Goal: Task Accomplishment & Management: Use online tool/utility

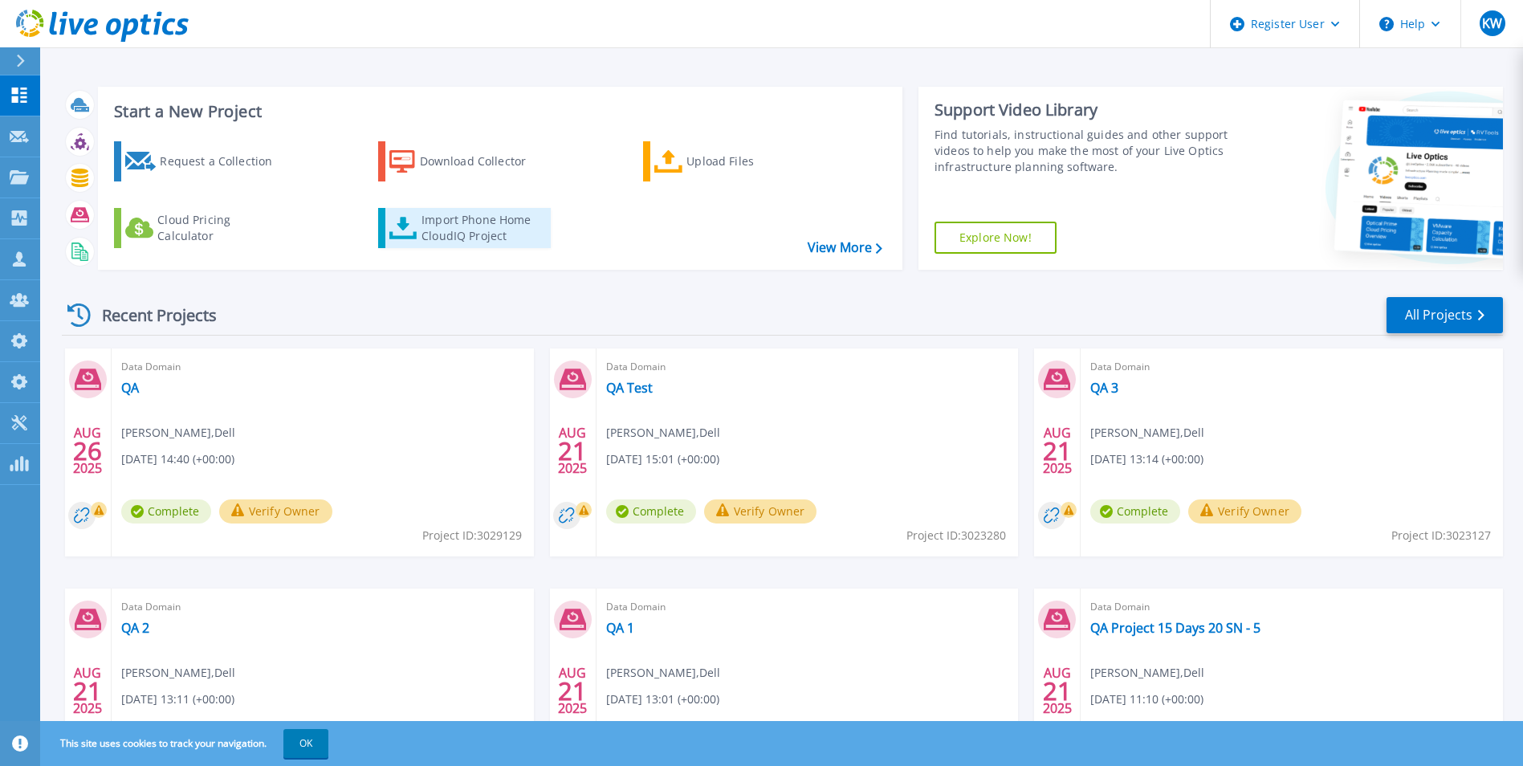
click at [466, 217] on div "Import Phone Home CloudIQ Project" at bounding box center [484, 228] width 125 height 32
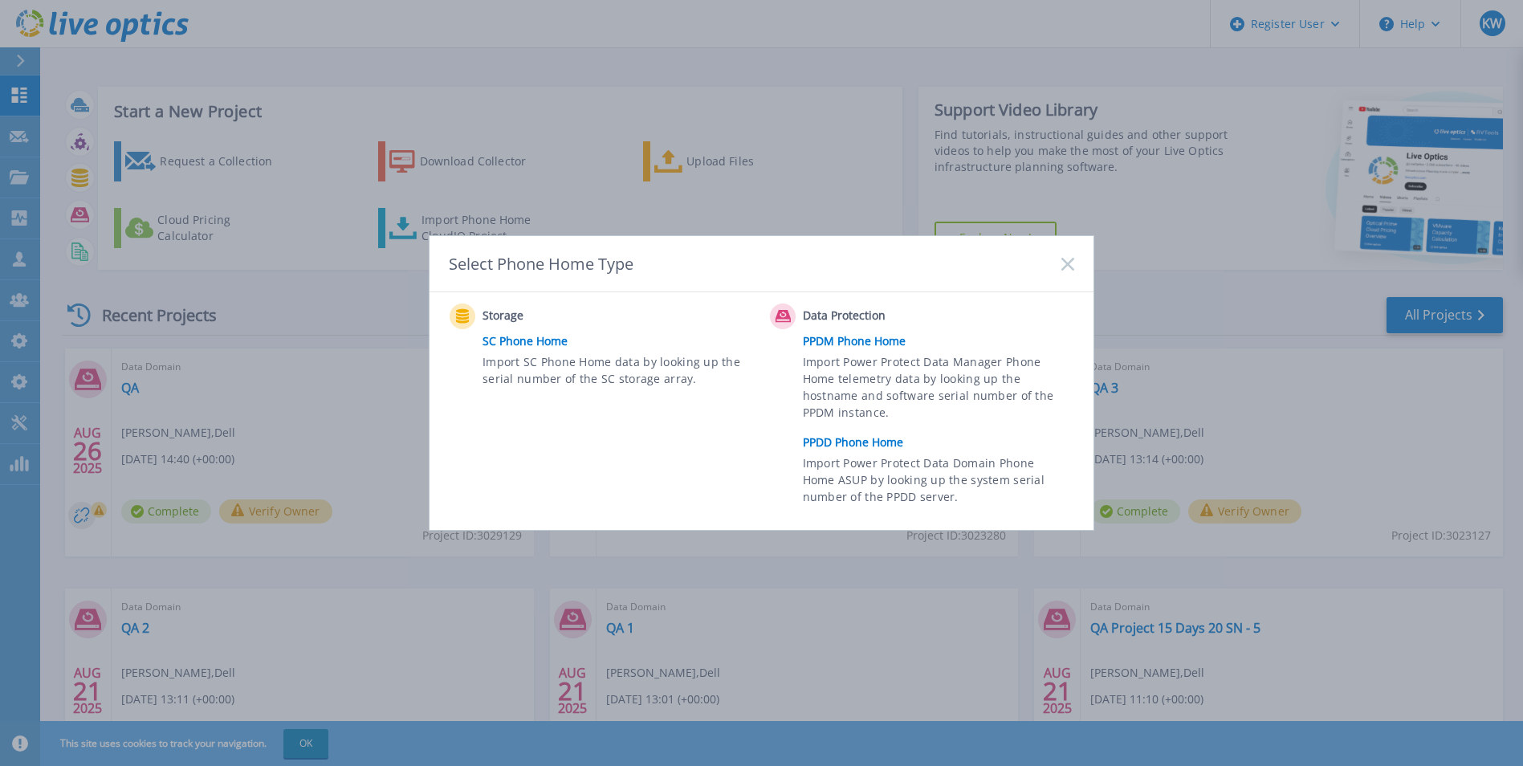
click at [861, 441] on link "PPDD Phone Home" at bounding box center [942, 442] width 279 height 24
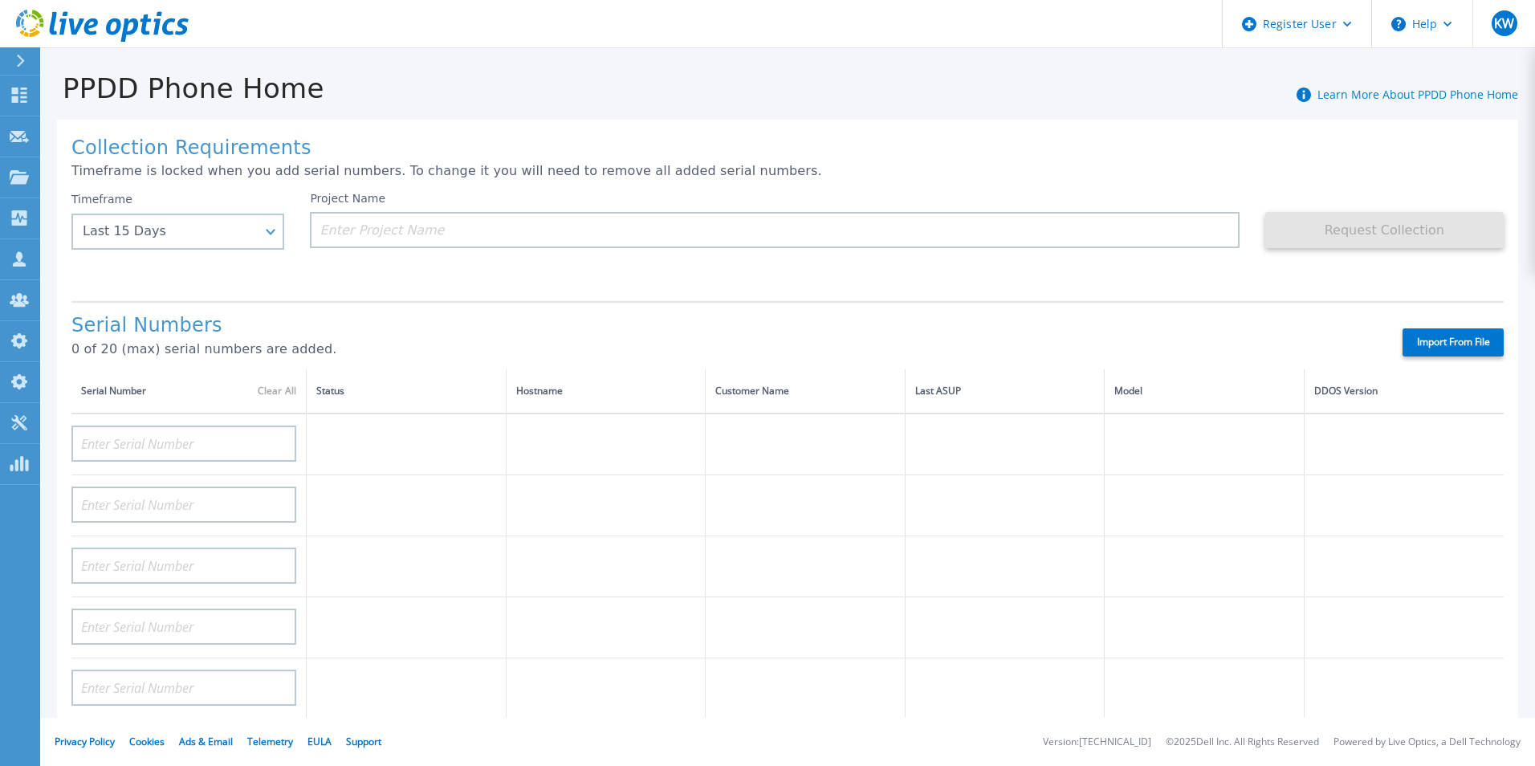
click at [1469, 330] on label "Import From File" at bounding box center [1453, 342] width 101 height 28
click at [0, 0] on input "Import From File" at bounding box center [0, 0] width 0 height 0
type input "APM00211700095"
type input "APX00232503747"
type input "APM00214914093"
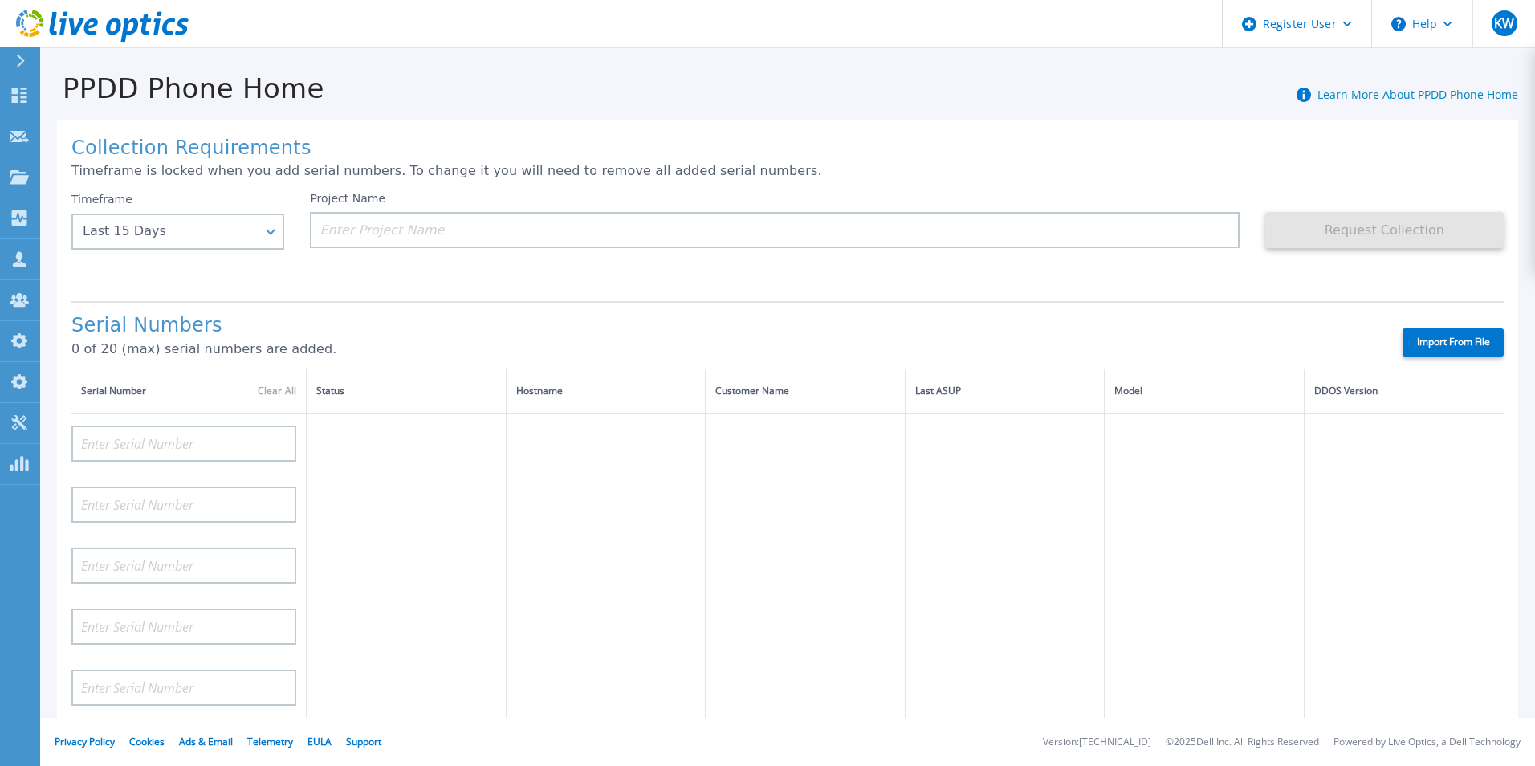
type input "APM00171836329"
type input "APM00212026971"
type input "APM00214914094"
type input "APX00234502218"
type input "APM00212018359"
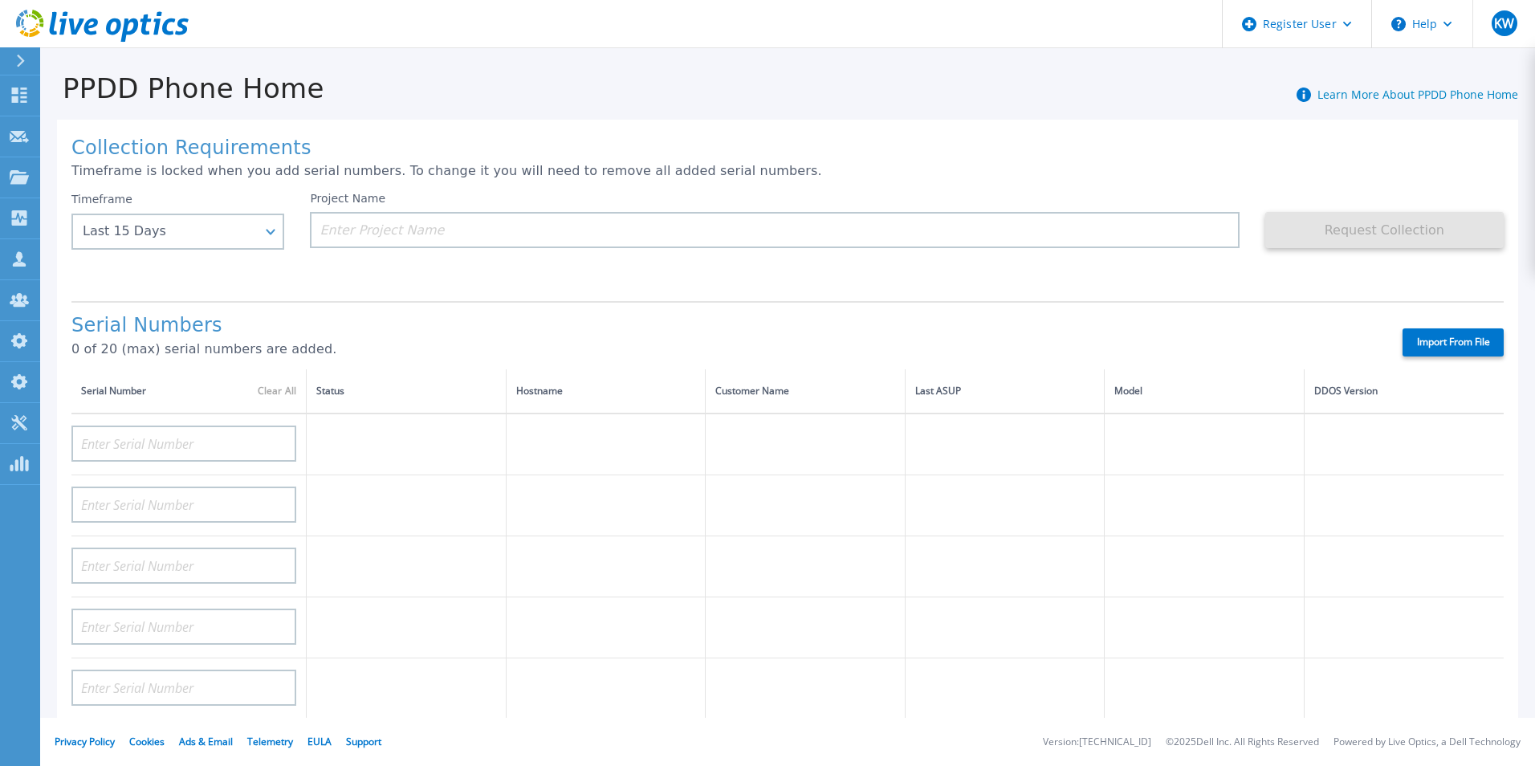
type input "APX00232503745"
type input "APX00232503743"
type input "APM00202011675"
type input "APM00212517749"
type input "APX00232503742"
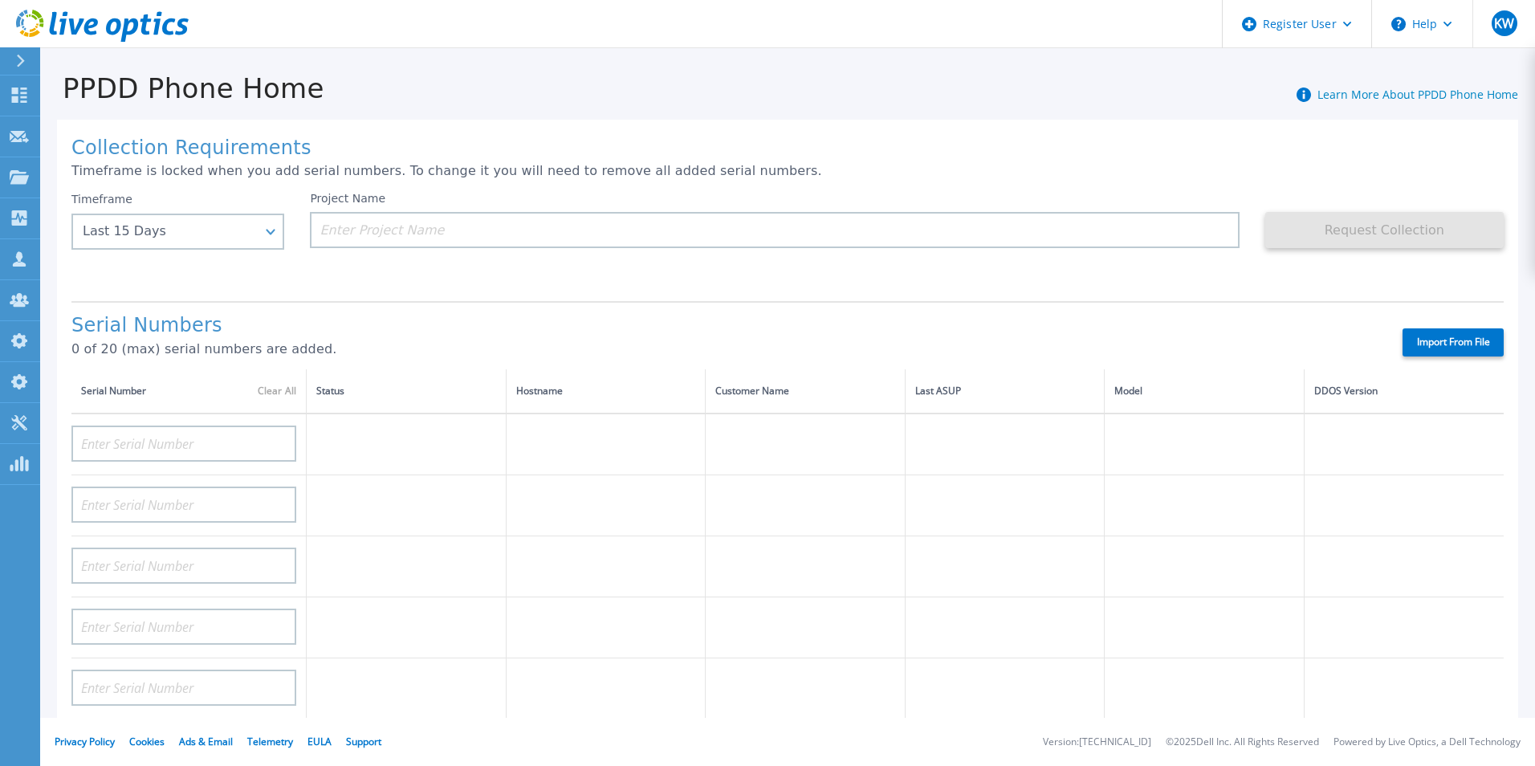
type input "APM00212702822"
type input "APM00212610953"
type input "APM00202614668"
type input "APM00212613652"
type input "APX00222101185"
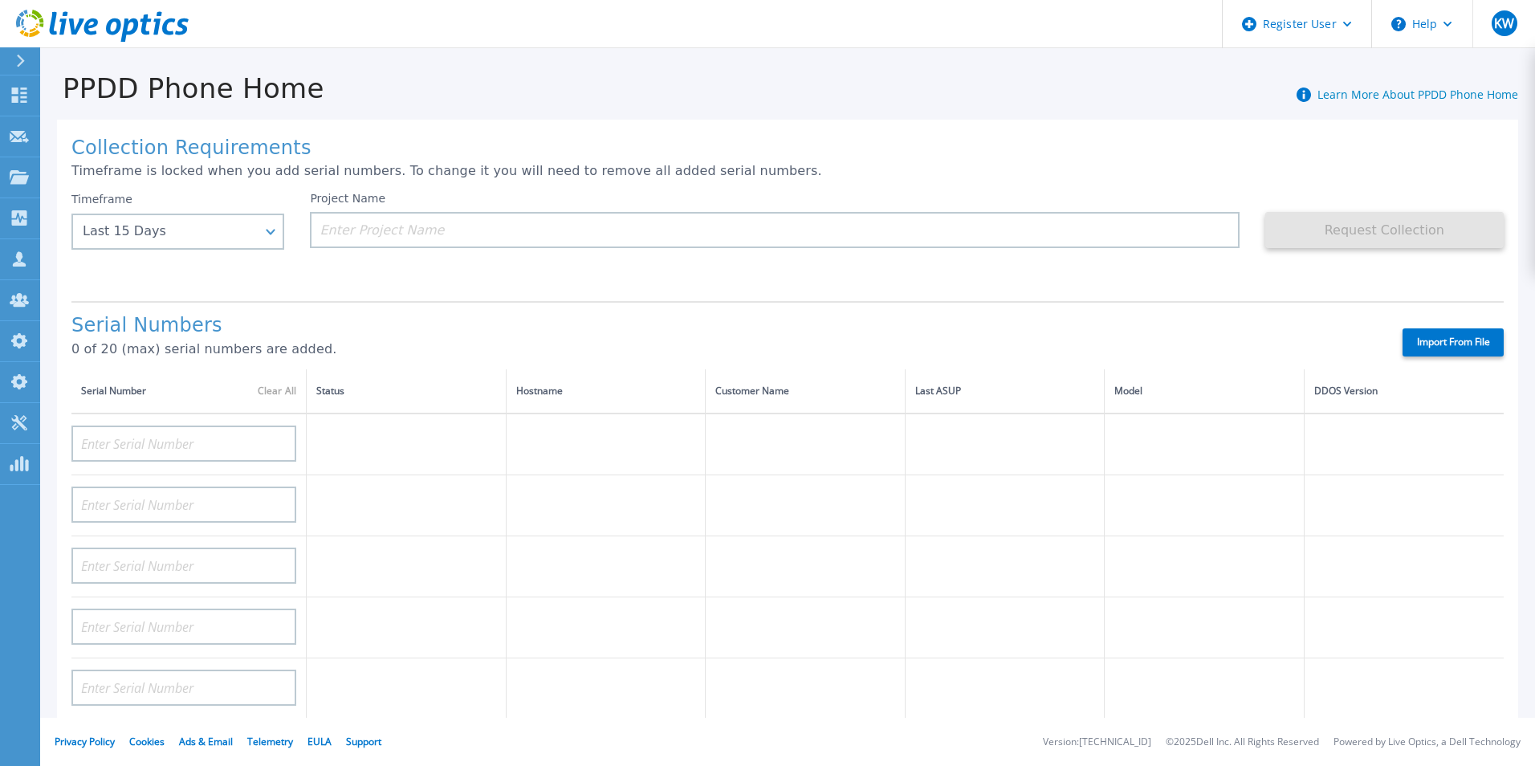
type input "AUDVUX6XJHDJFE"
type input "APM00133543104"
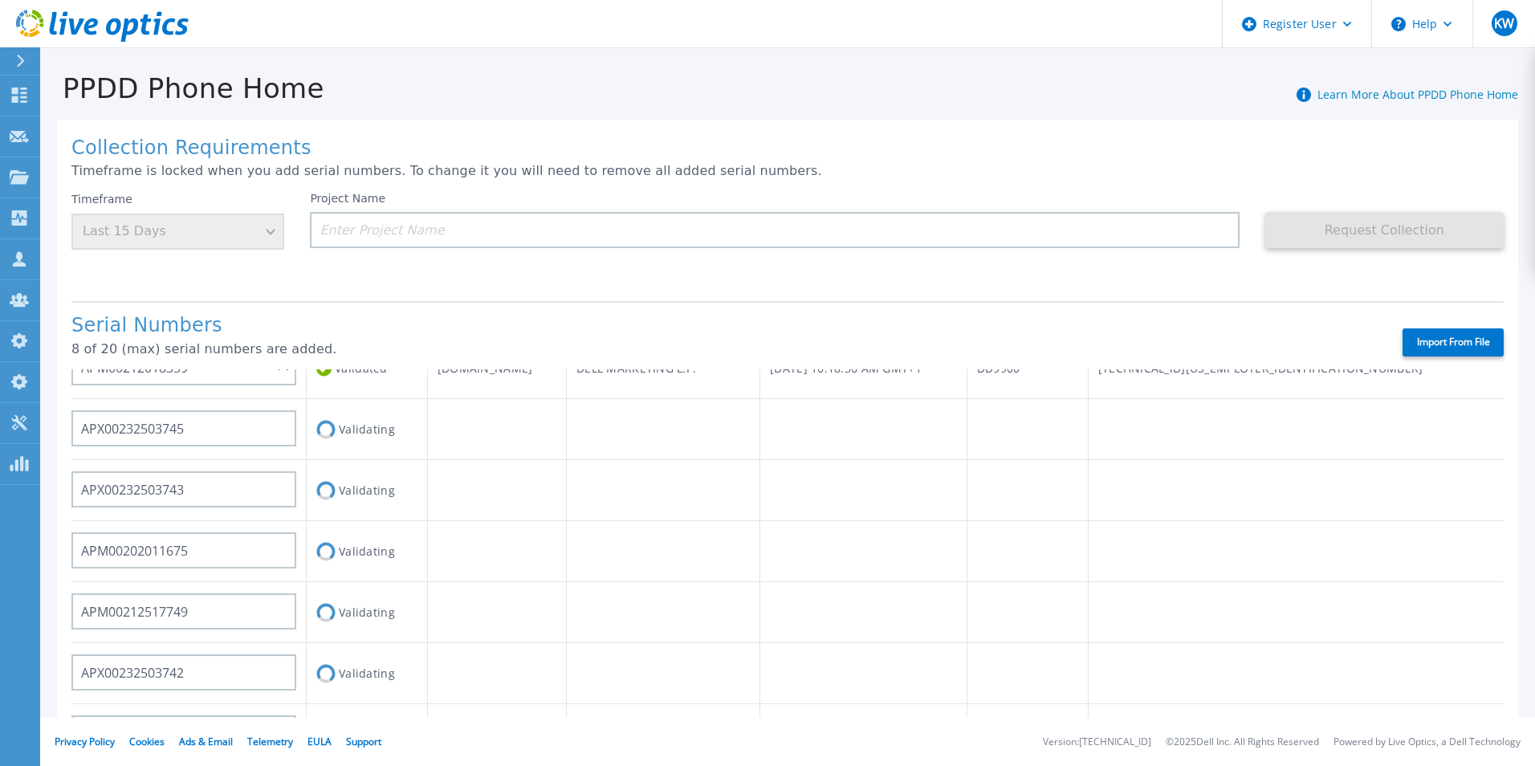
scroll to position [571, 0]
